Goal: Task Accomplishment & Management: Manage account settings

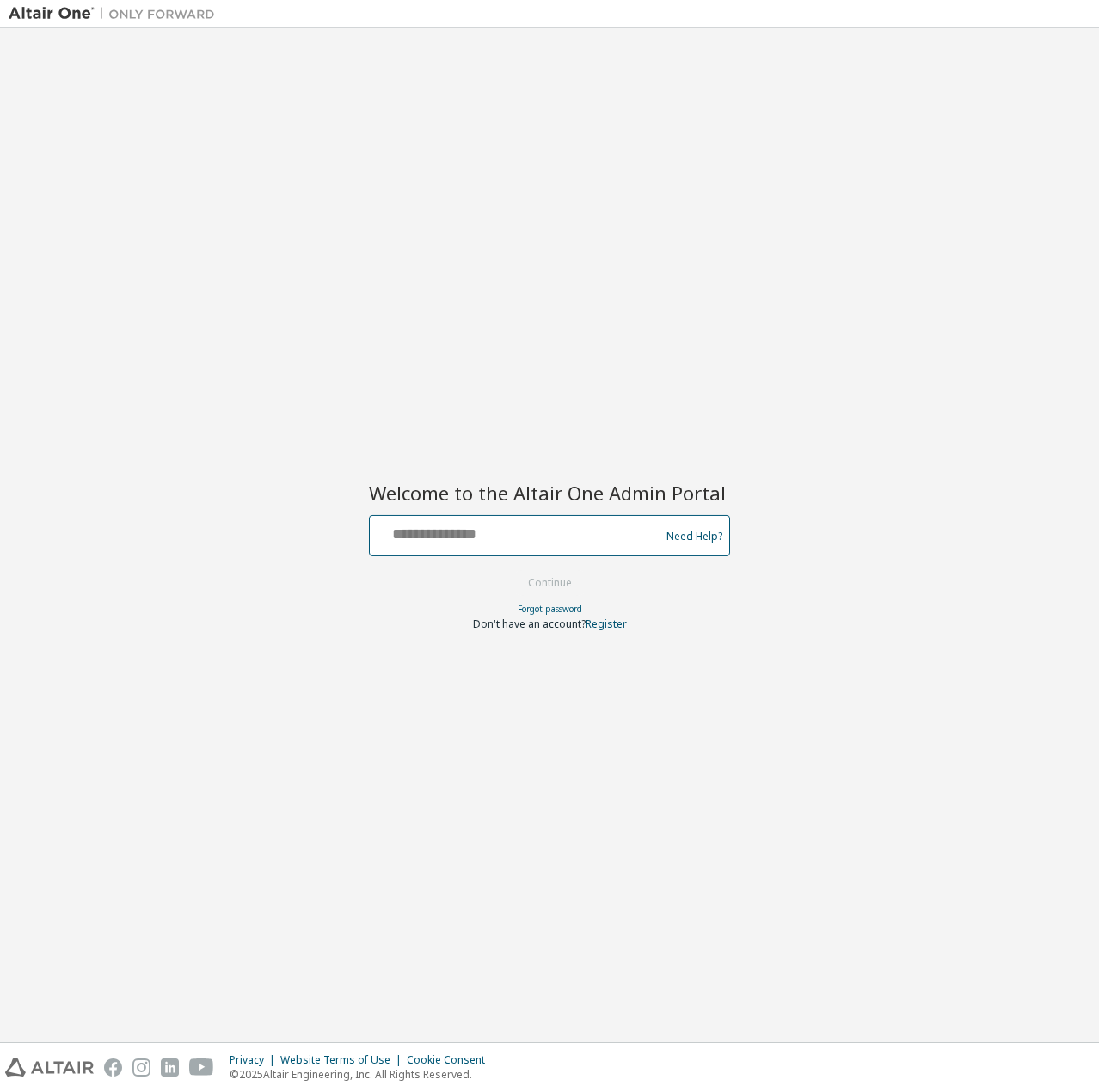
click at [506, 543] on input "text" at bounding box center [517, 532] width 281 height 25
type input "**********"
click at [540, 571] on button "Continue" at bounding box center [550, 583] width 80 height 26
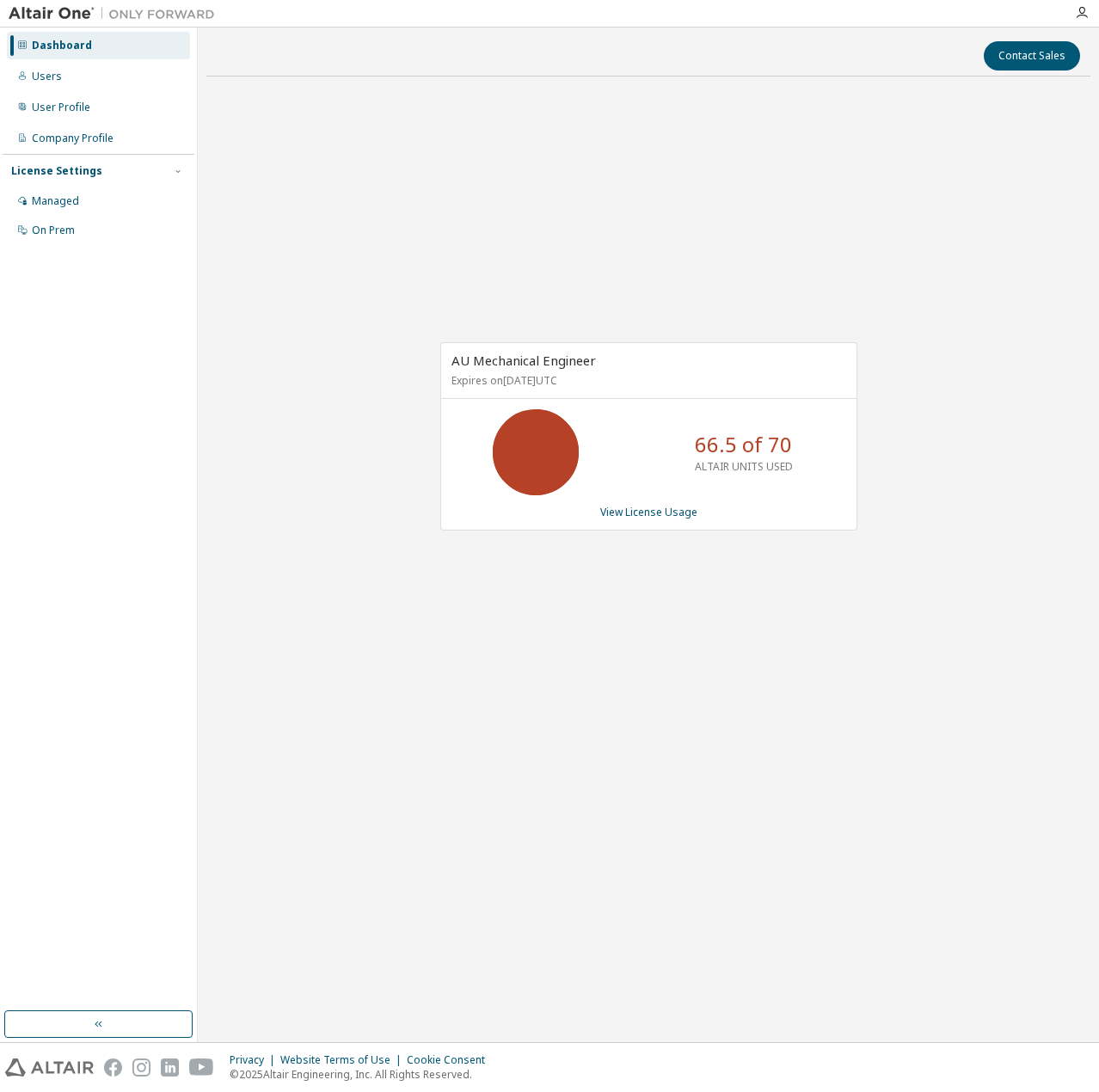
click at [641, 511] on link "View License Usage" at bounding box center [648, 512] width 97 height 15
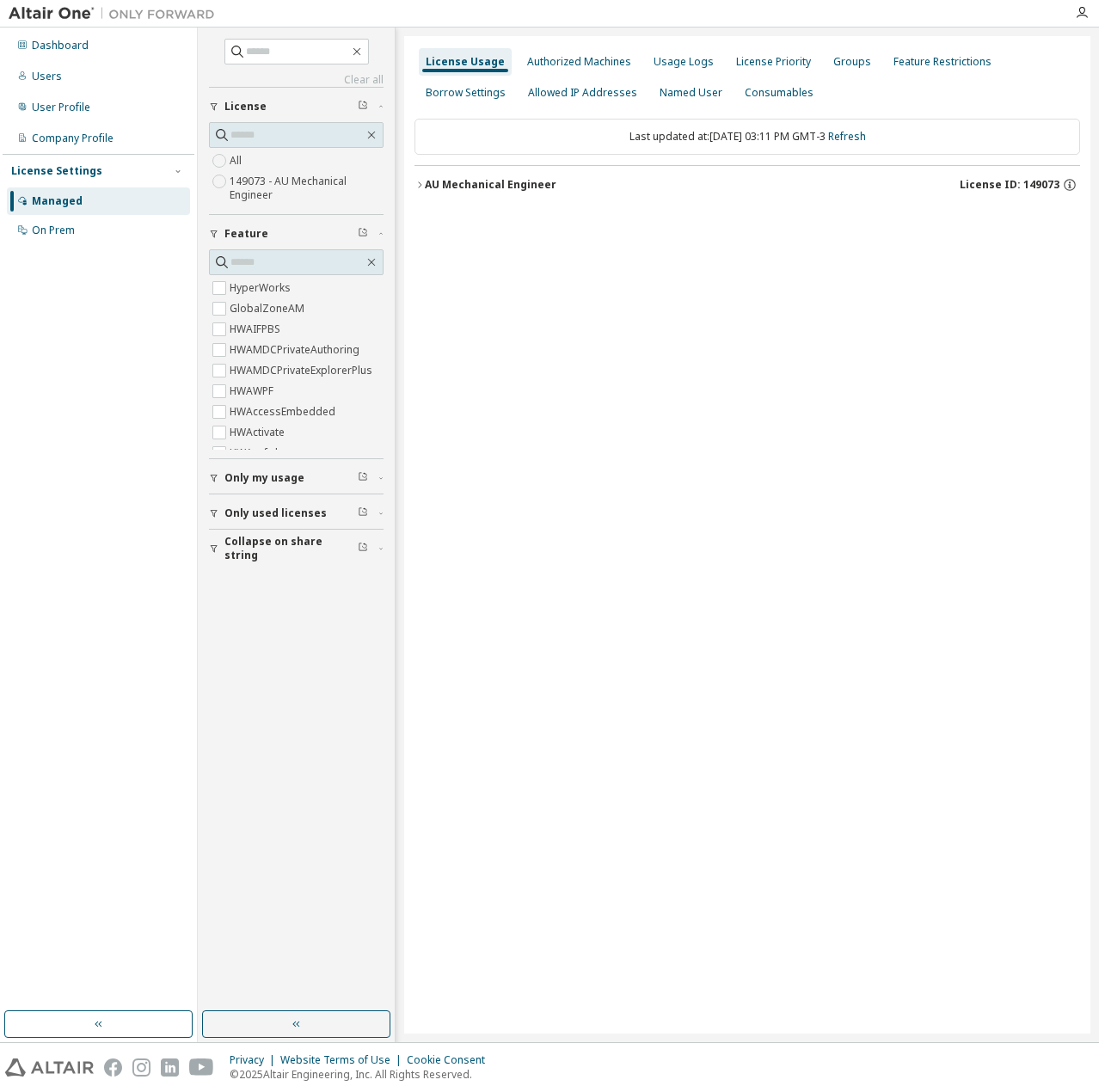
click at [75, 47] on div "Dashboard" at bounding box center [60, 46] width 57 height 14
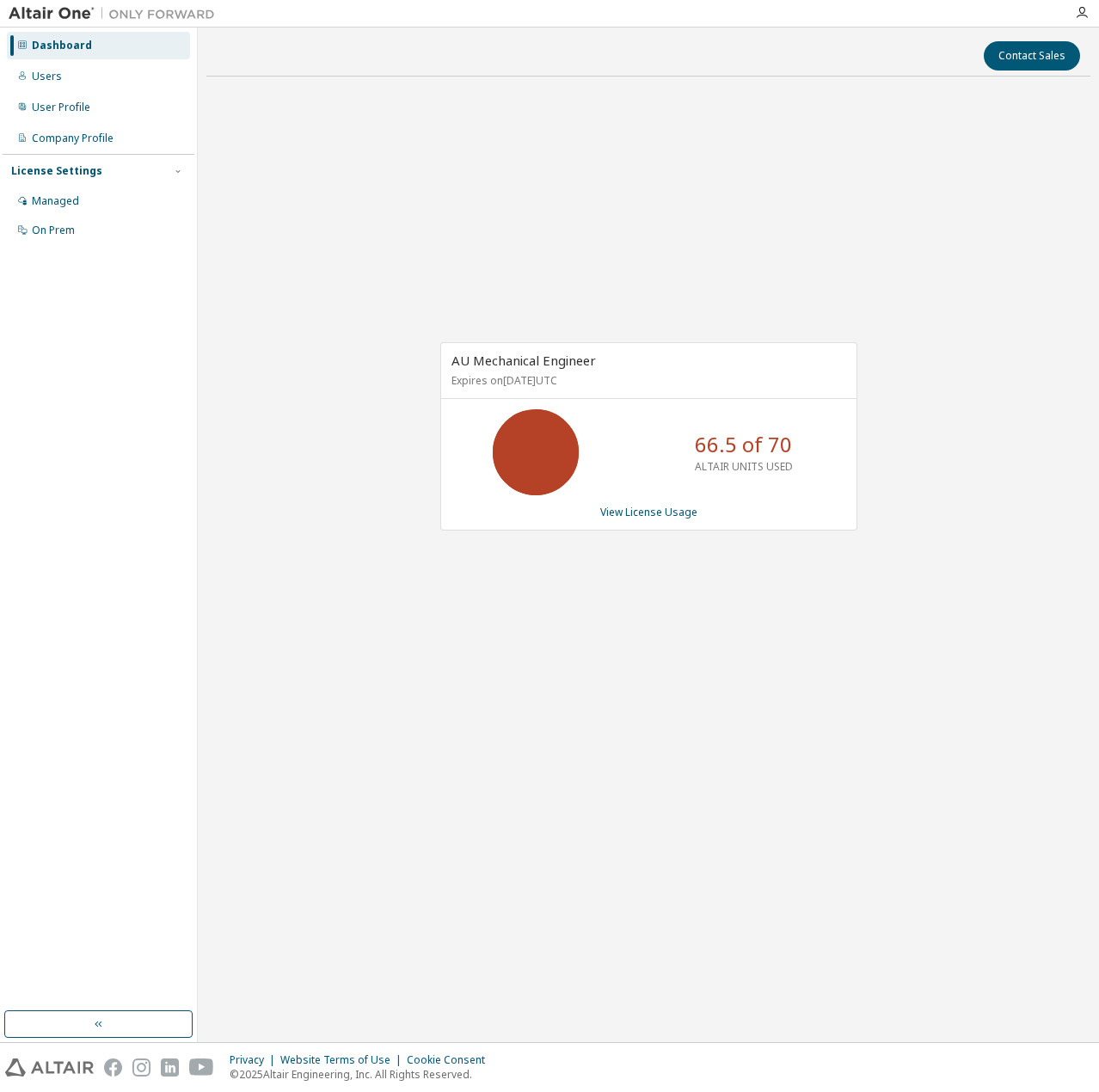
click at [646, 505] on link "View License Usage" at bounding box center [648, 512] width 97 height 15
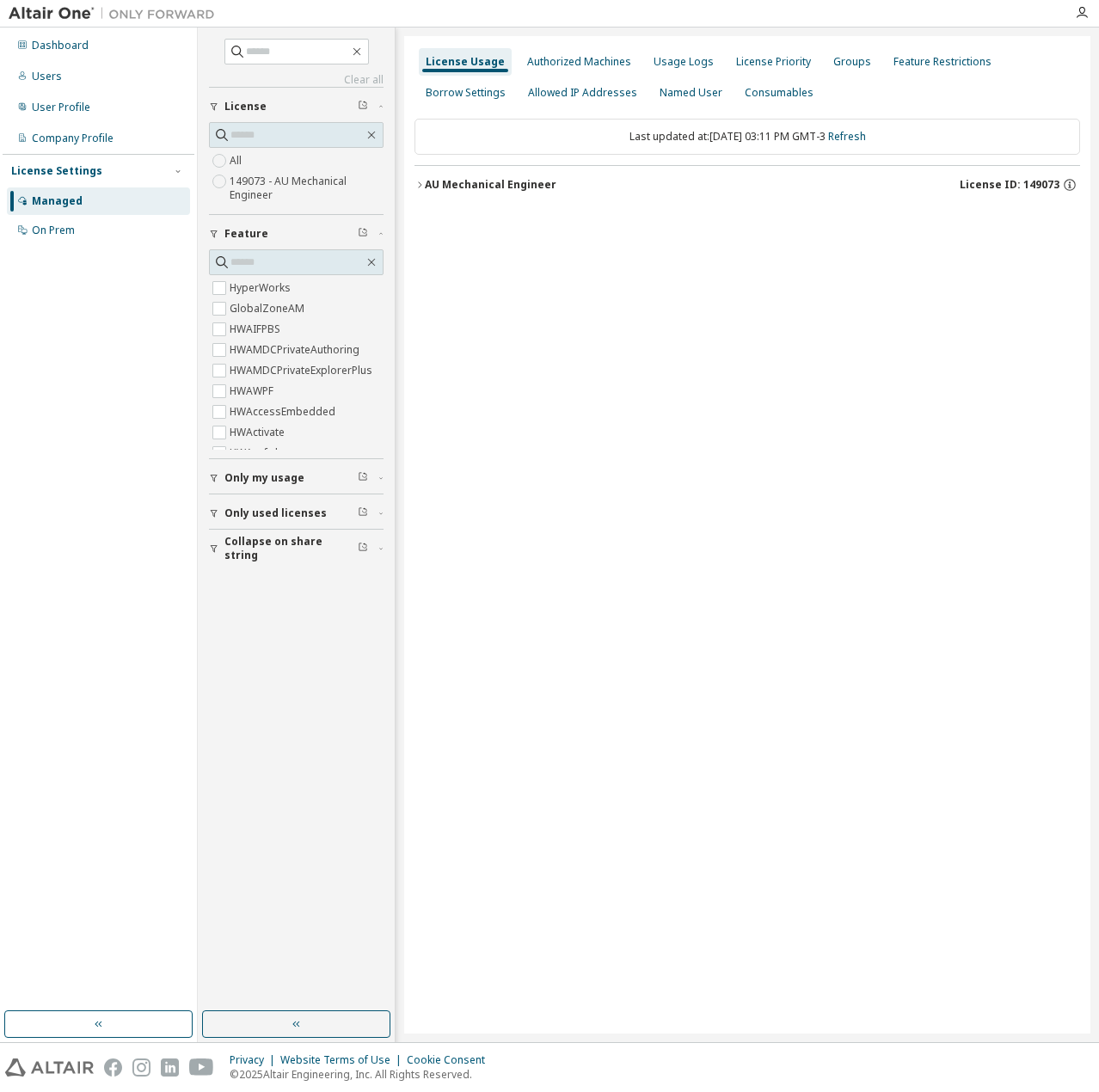
click at [422, 182] on icon "button" at bounding box center [420, 185] width 10 height 10
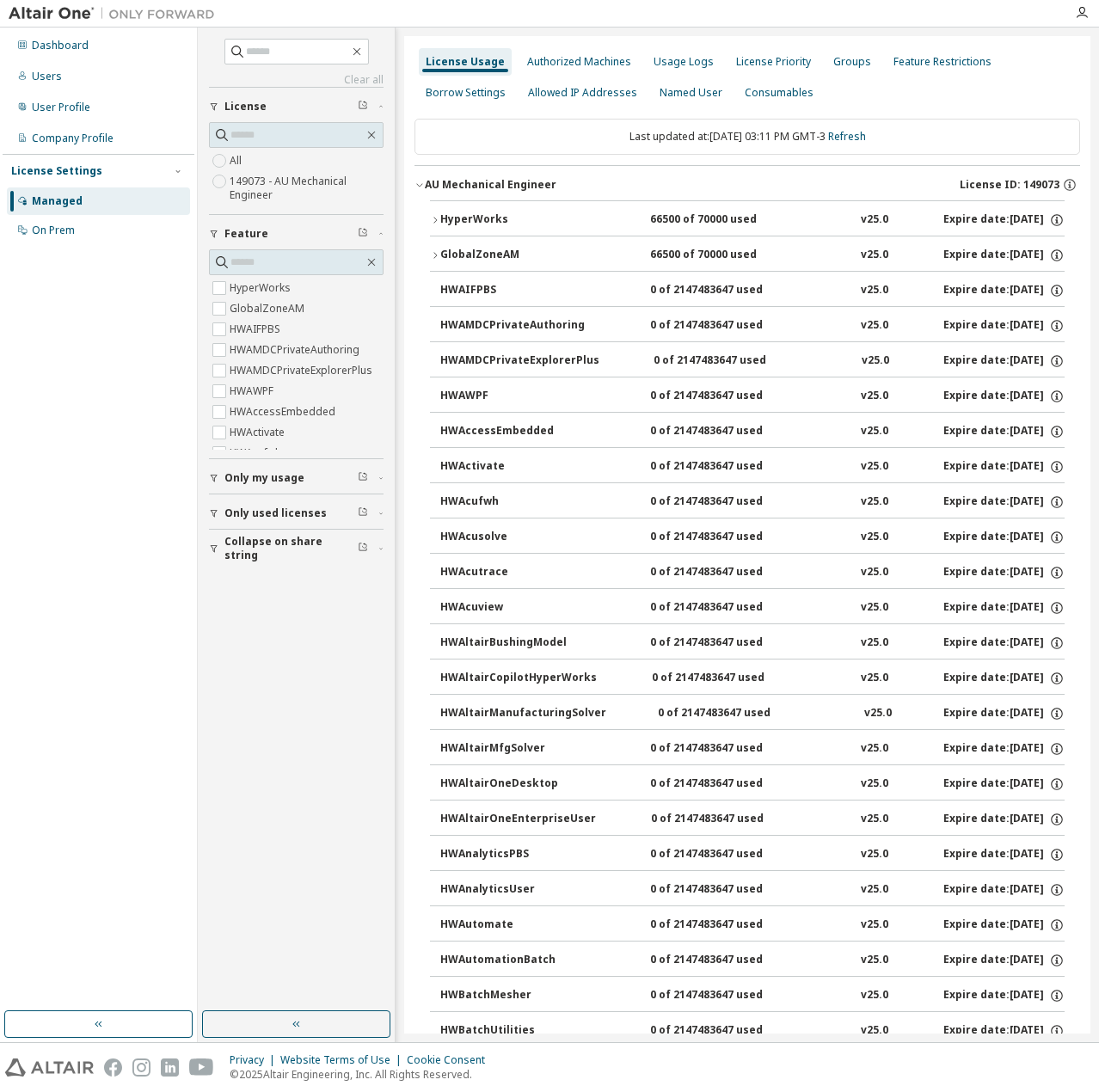
click at [439, 221] on icon "button" at bounding box center [435, 220] width 10 height 10
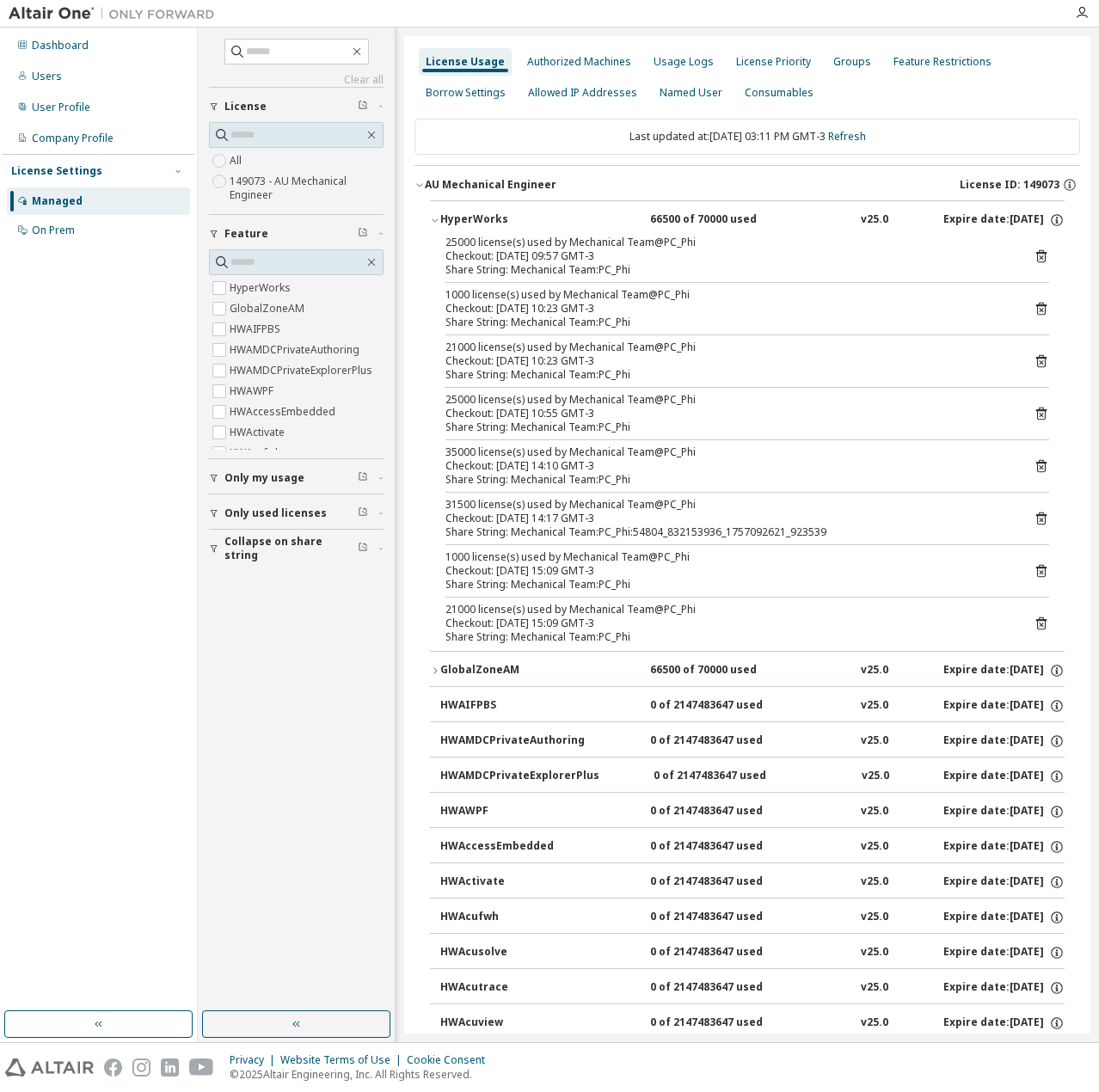
click at [1034, 462] on icon at bounding box center [1040, 466] width 15 height 15
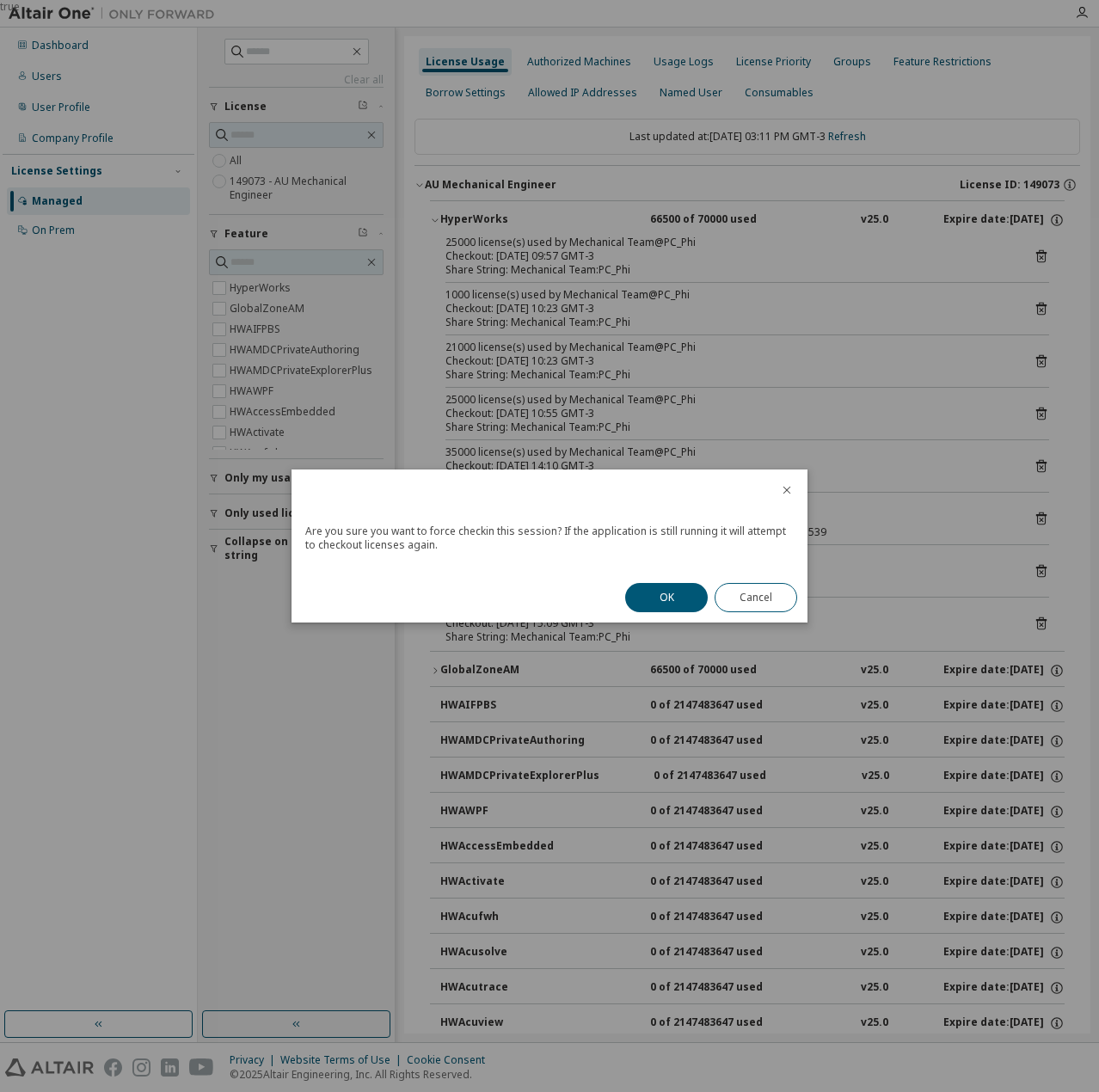
click at [666, 588] on button "OK" at bounding box center [666, 596] width 83 height 29
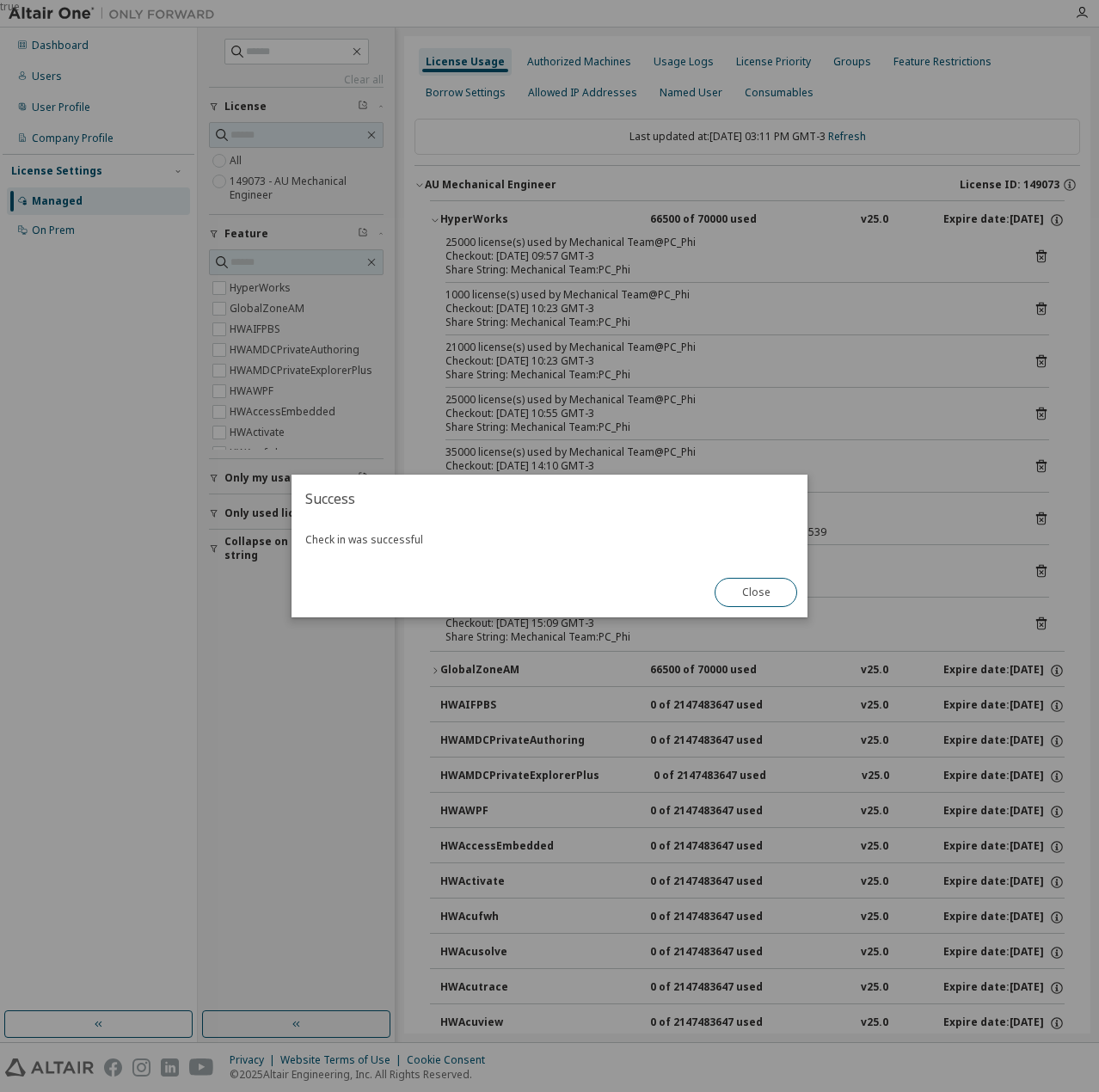
click at [754, 589] on button "Close" at bounding box center [755, 591] width 83 height 29
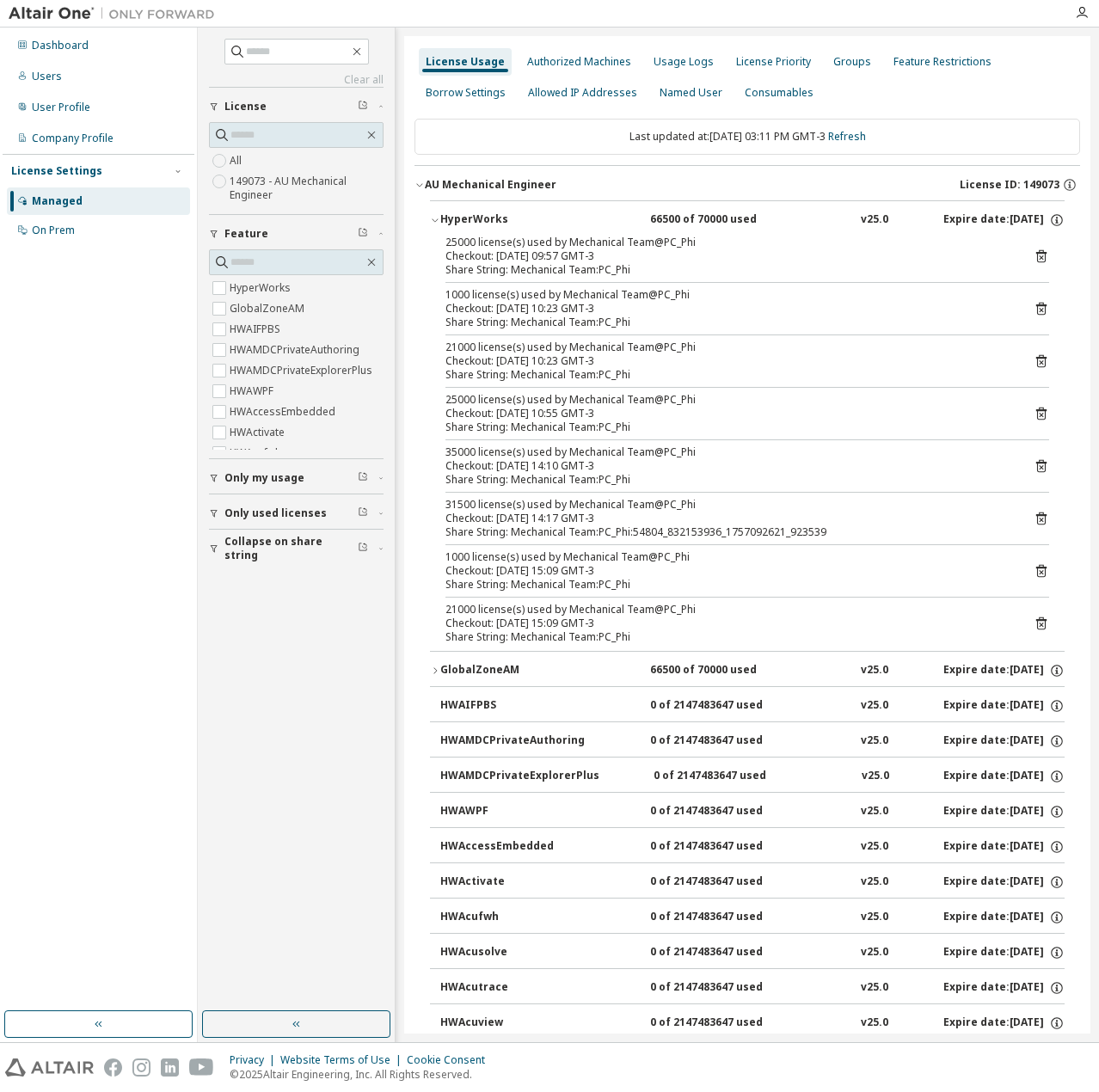
click at [1033, 466] on icon at bounding box center [1040, 466] width 15 height 15
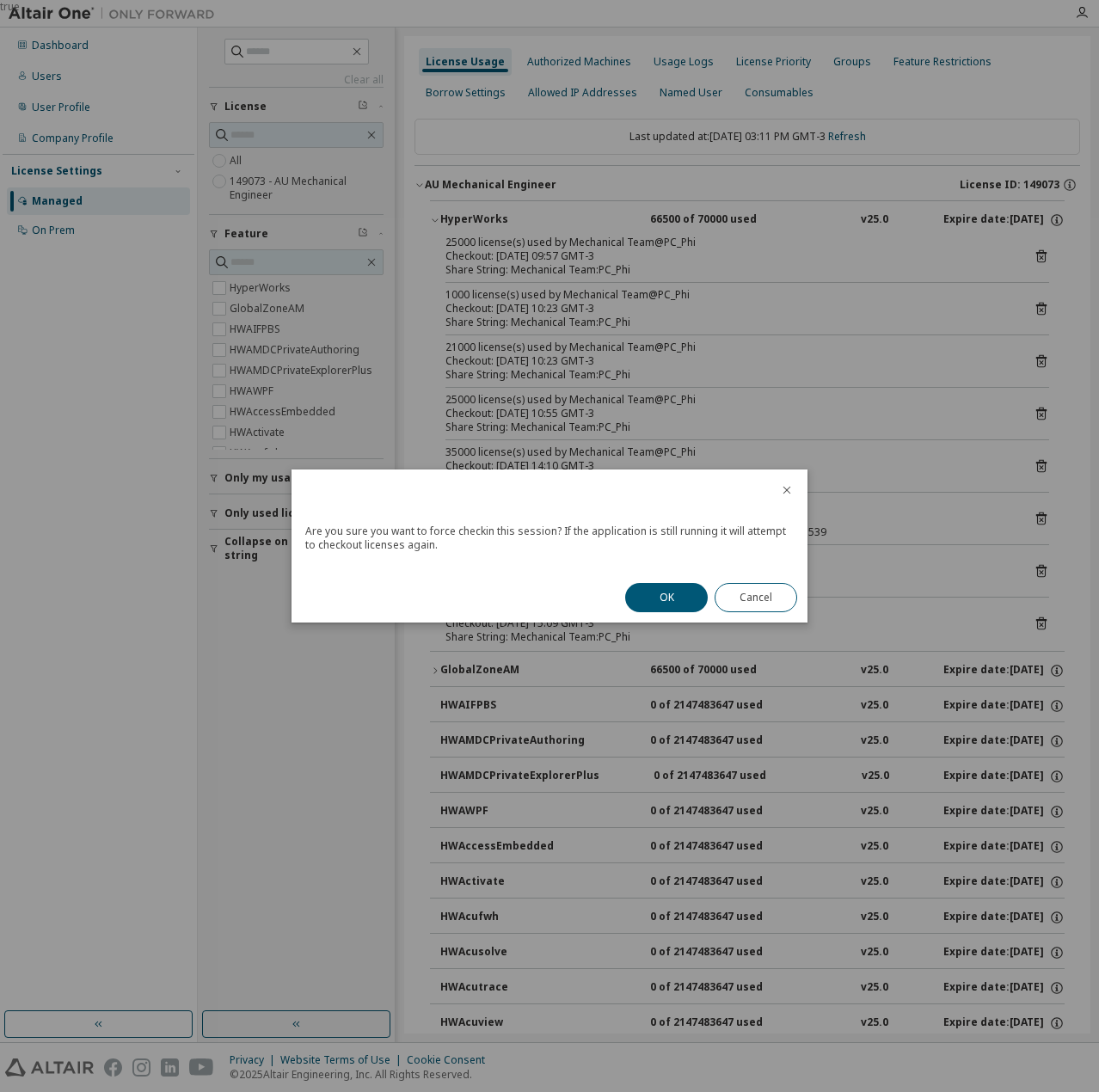
click at [684, 597] on button "OK" at bounding box center [666, 596] width 83 height 29
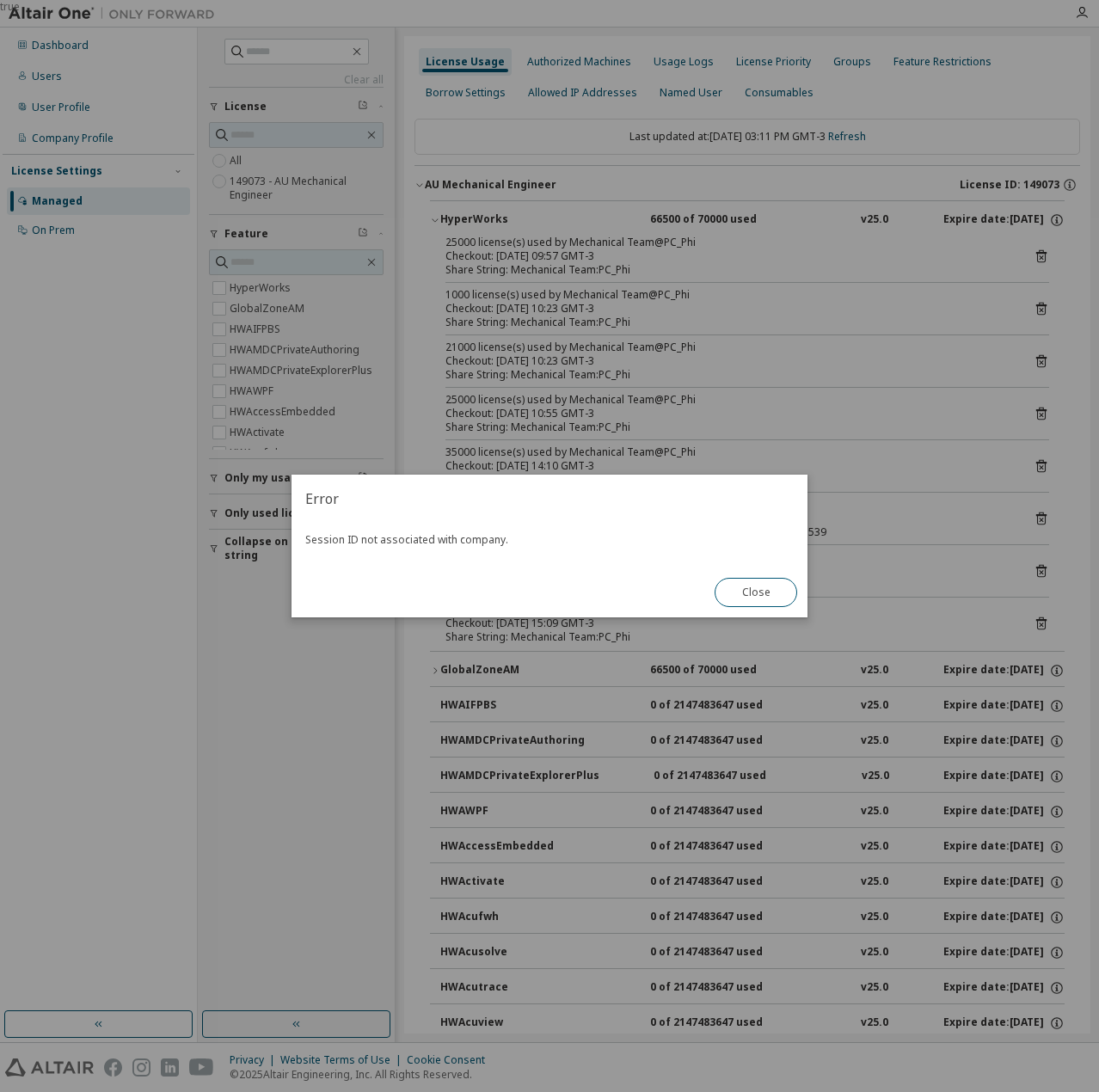
click at [763, 592] on button "Close" at bounding box center [755, 591] width 83 height 29
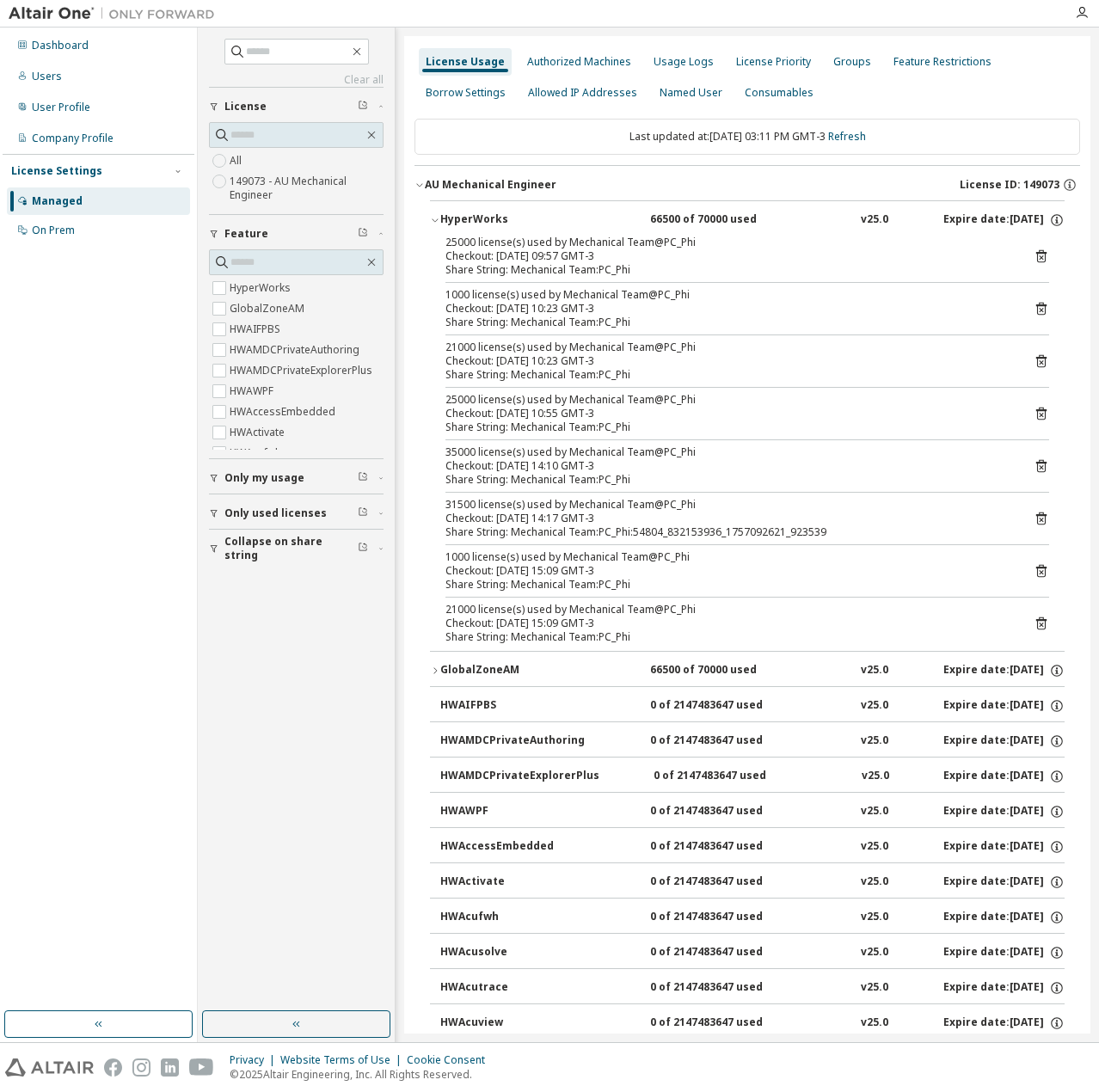
click at [1038, 517] on icon at bounding box center [1040, 518] width 15 height 15
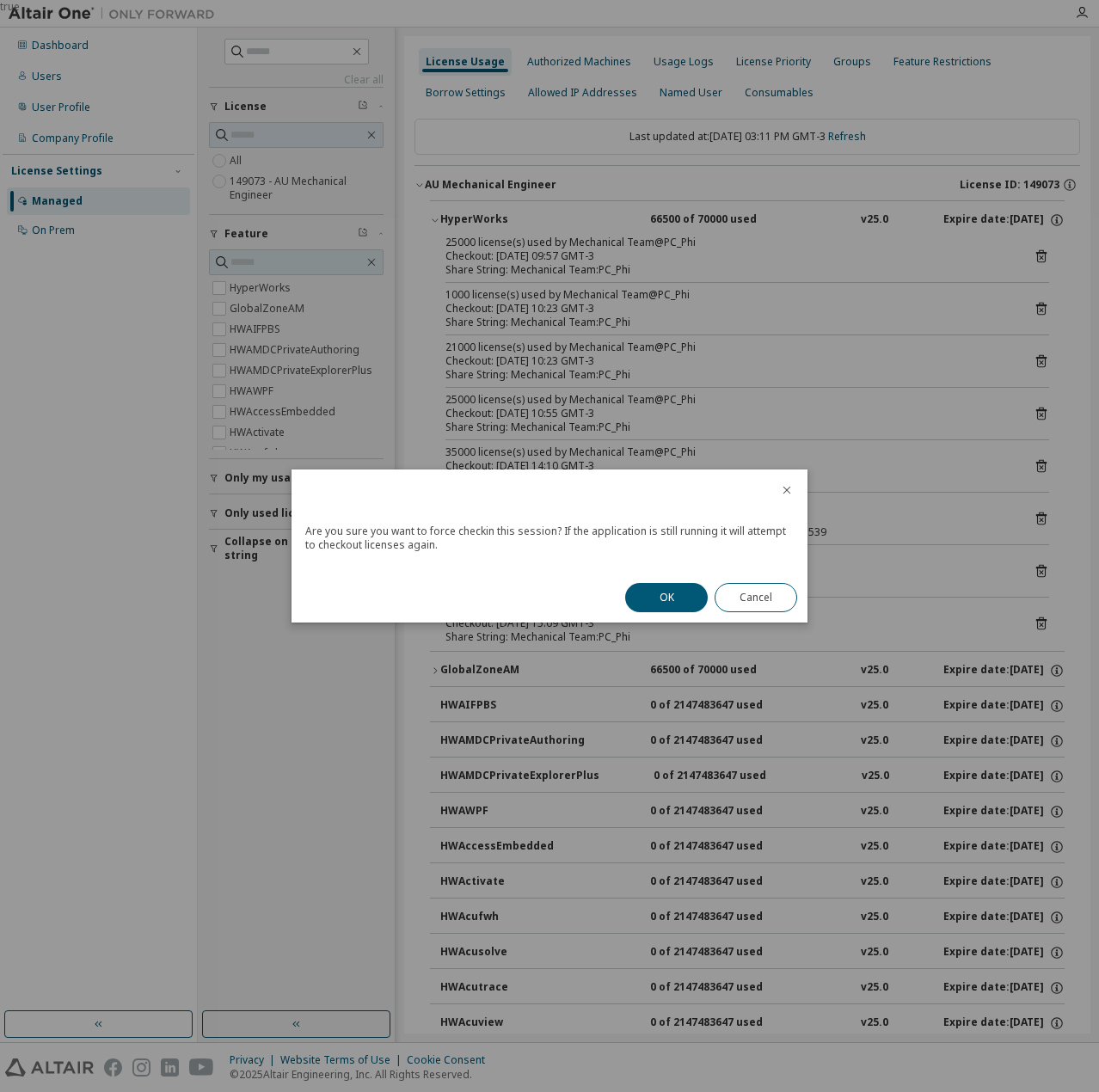
click at [637, 601] on button "OK" at bounding box center [666, 596] width 83 height 29
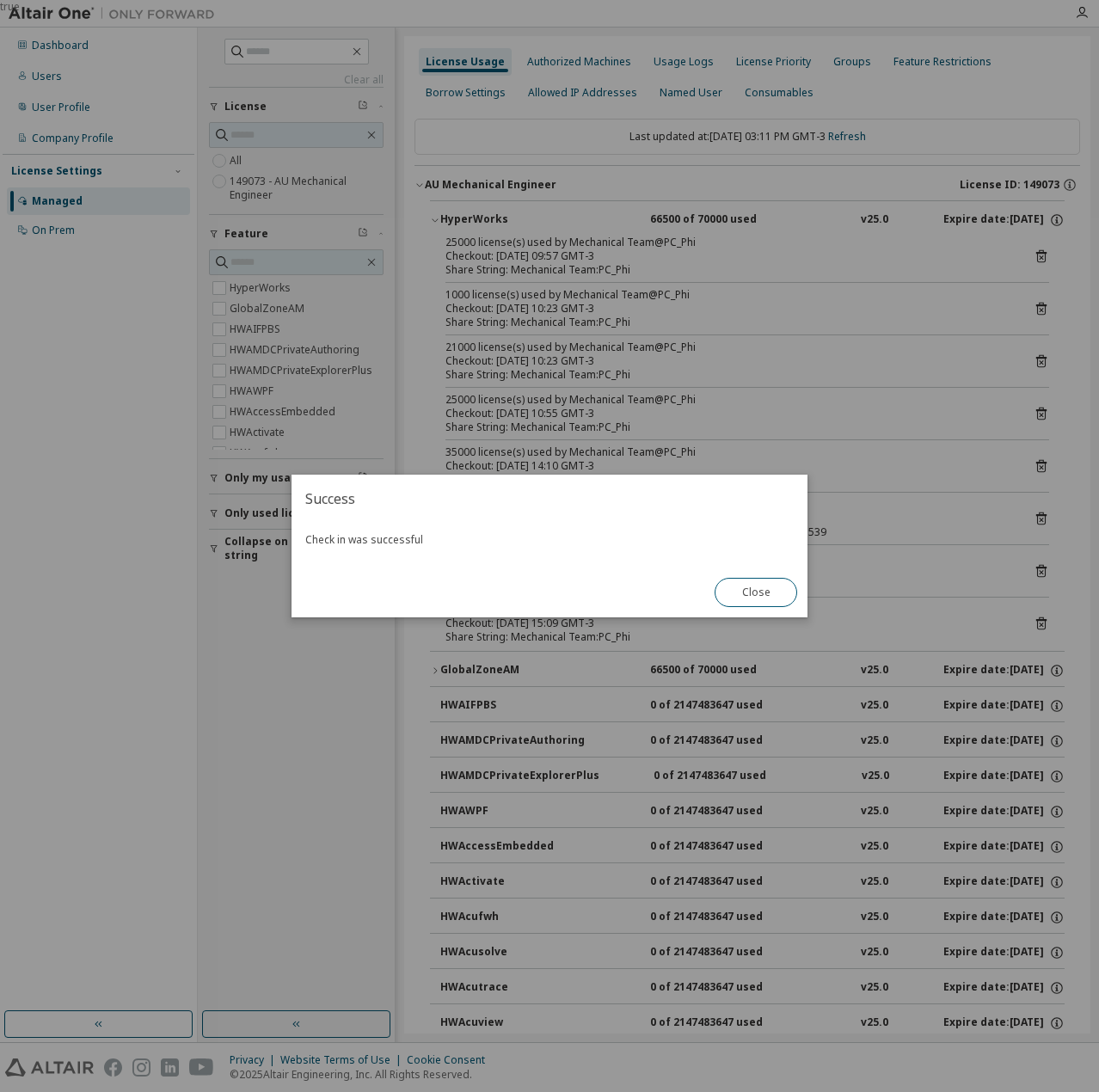
click at [746, 598] on button "Close" at bounding box center [755, 591] width 83 height 29
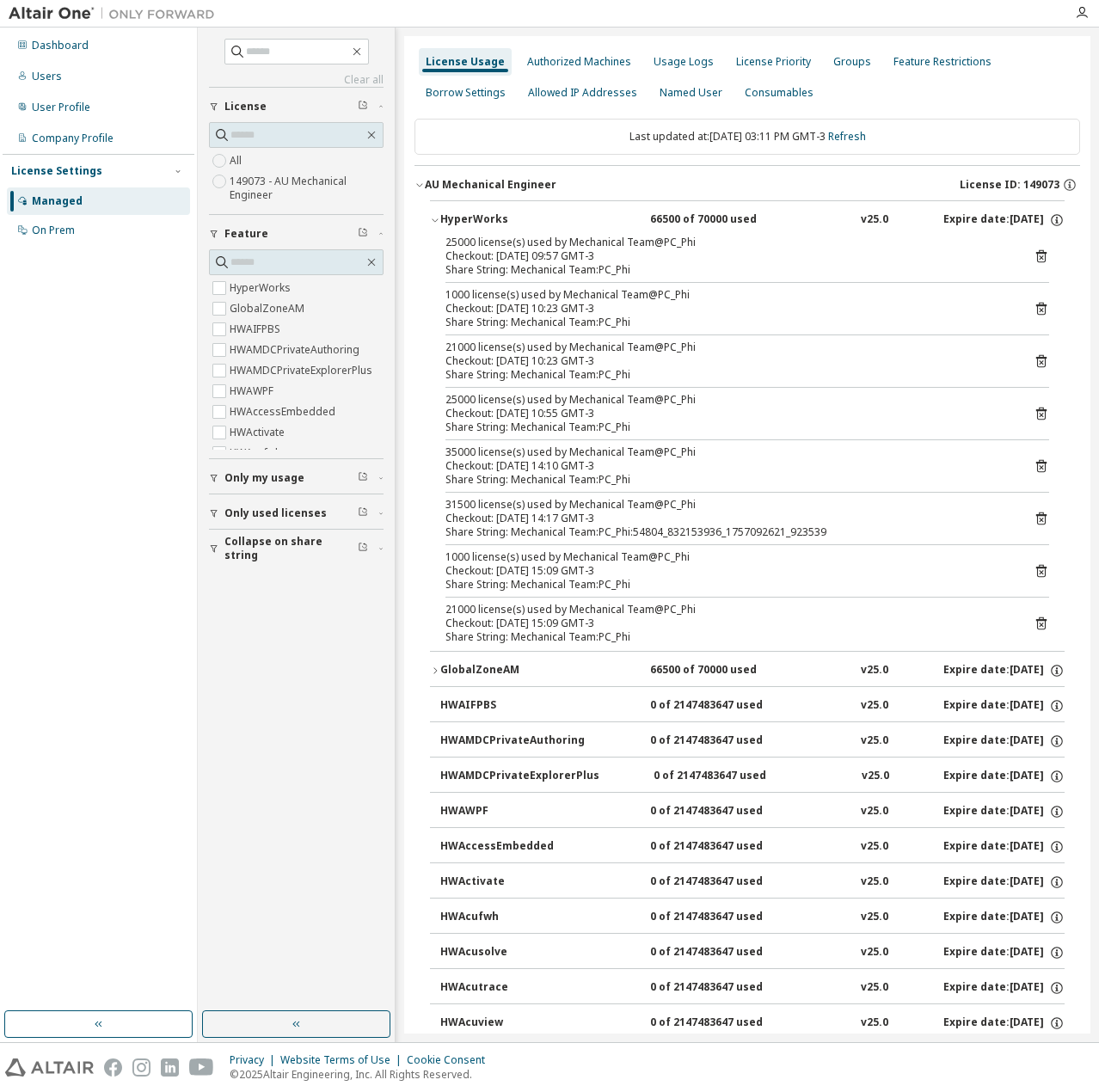
click at [861, 133] on link "Refresh" at bounding box center [847, 136] width 38 height 15
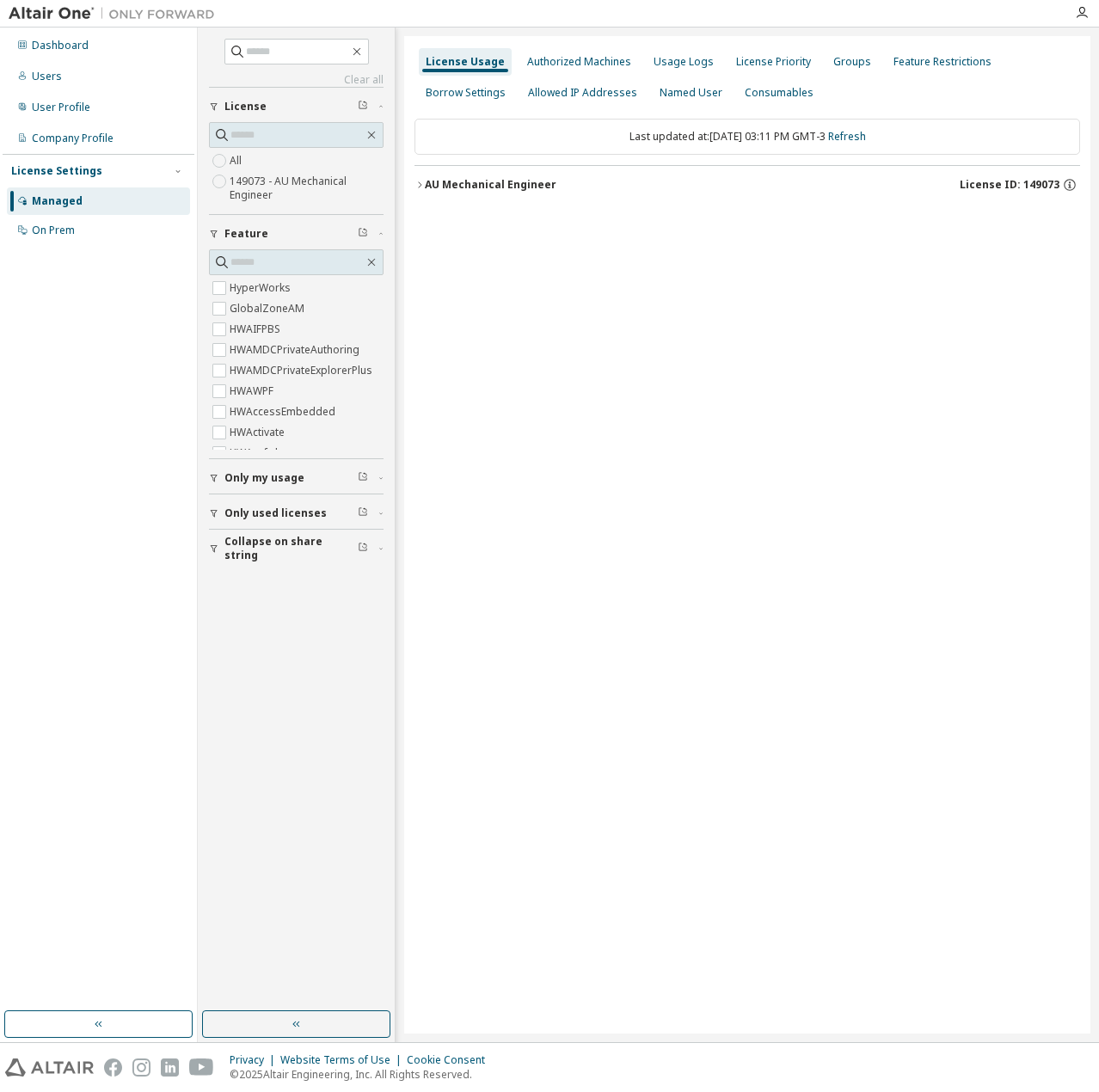
click at [423, 180] on icon "button" at bounding box center [420, 185] width 10 height 10
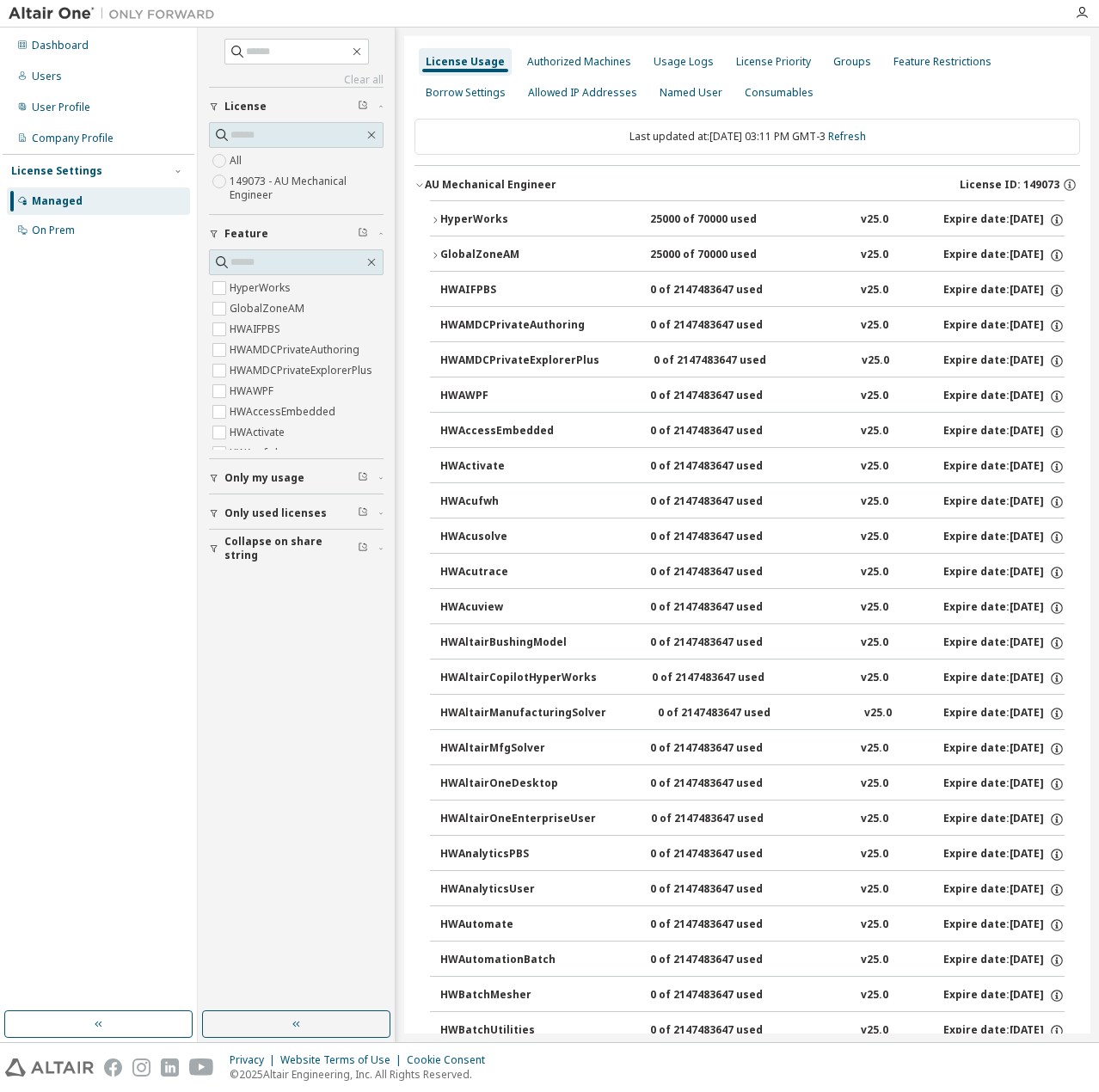
click at [431, 213] on button "HyperWorks 25000 of 70000 used v25.0 Expire date: 2026-05-29" at bounding box center [746, 220] width 634 height 38
